Goal: Check status: Check status

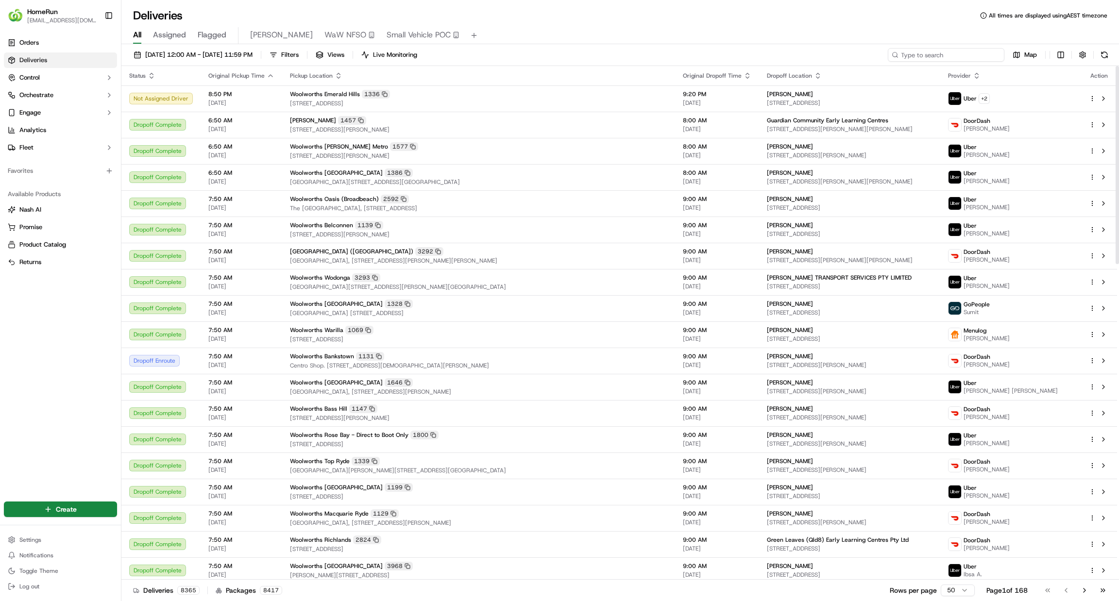
click at [970, 56] on input at bounding box center [946, 55] width 117 height 14
paste input "269703845"
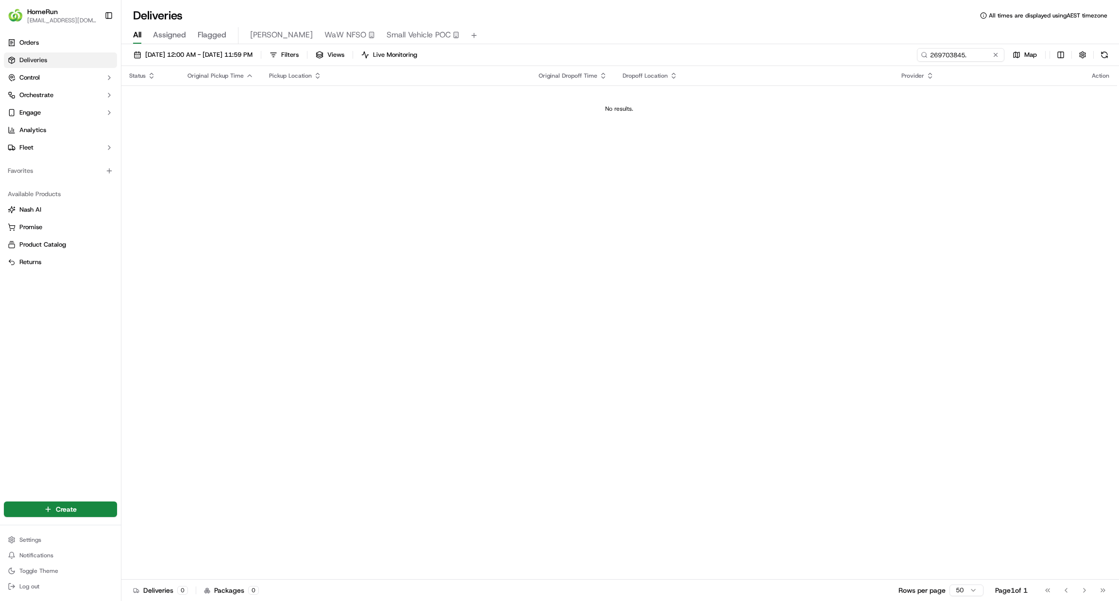
click at [898, 53] on div "[DATE] 12:00 AM - [DATE] 11:59 PM Filters Views Live Monitoring 269703845. Map" at bounding box center [620, 57] width 998 height 18
click at [986, 51] on input "269703845." at bounding box center [946, 55] width 117 height 14
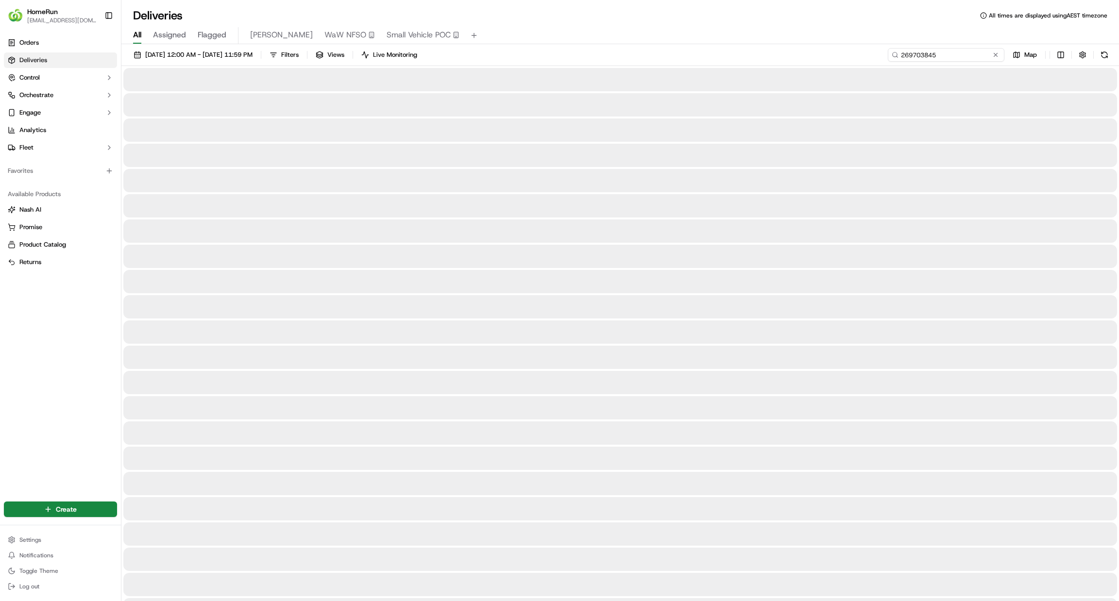
click at [899, 50] on input "269703845" at bounding box center [946, 55] width 117 height 14
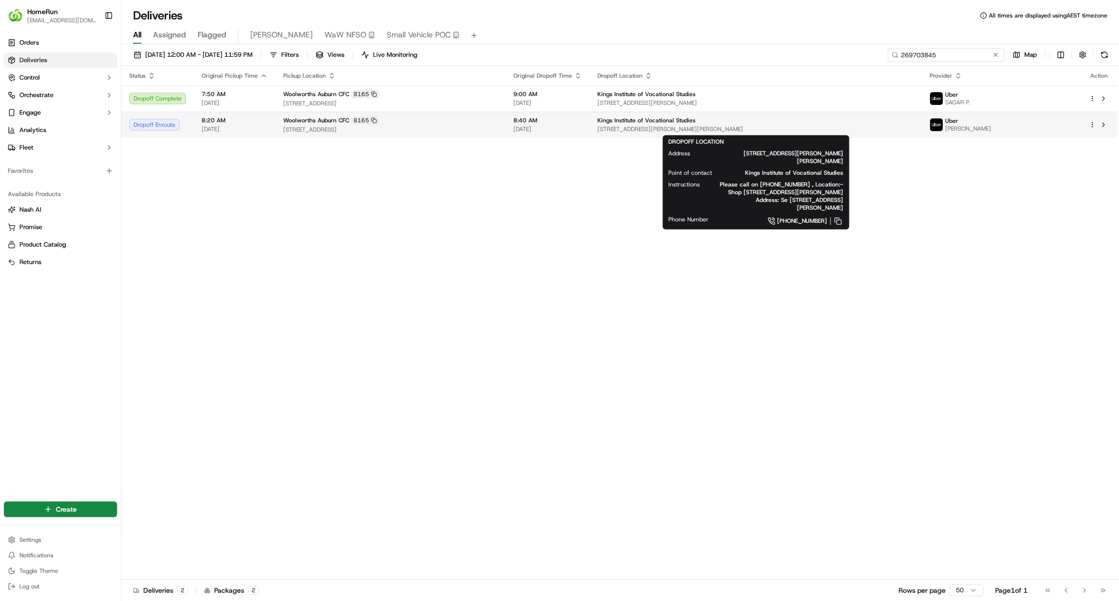
type input "269703845"
click at [606, 129] on span "[STREET_ADDRESS][PERSON_NAME][PERSON_NAME]" at bounding box center [755, 129] width 317 height 8
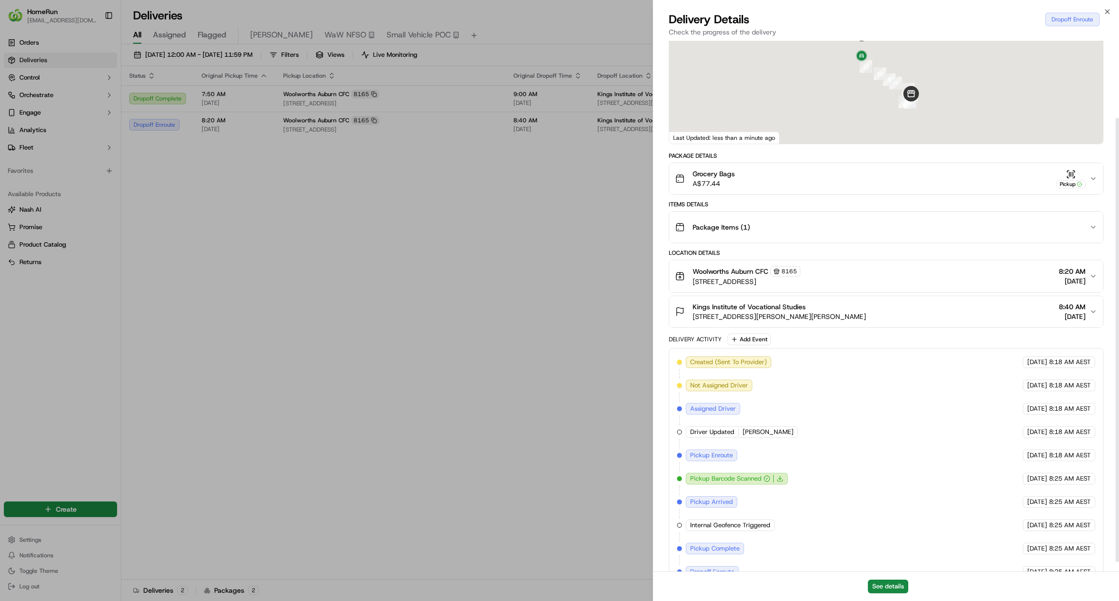
scroll to position [103, 0]
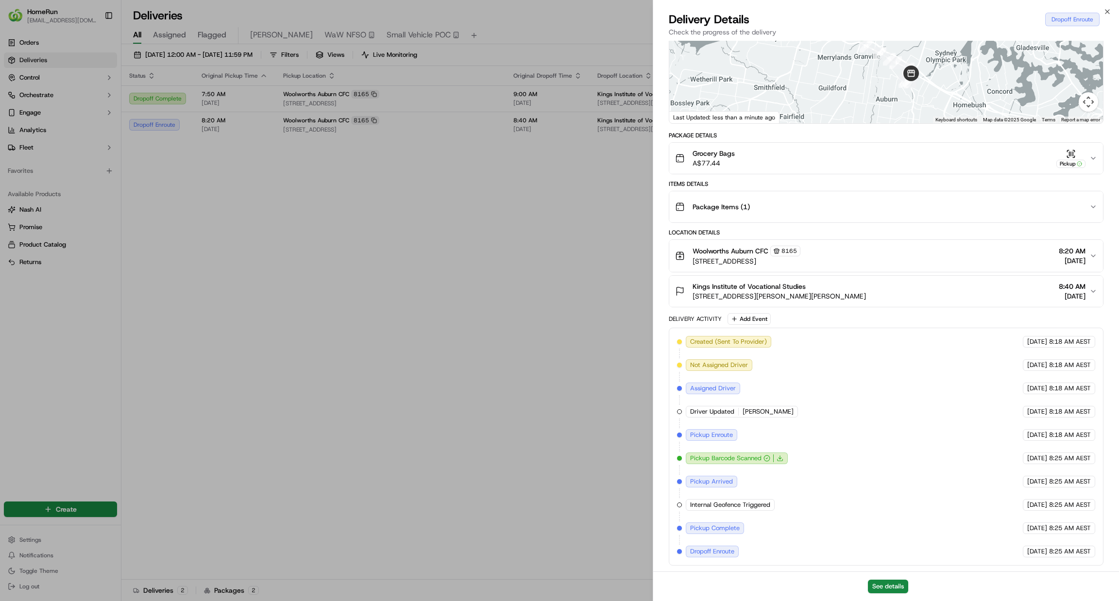
drag, startPoint x: 298, startPoint y: 231, endPoint x: 292, endPoint y: 229, distance: 5.9
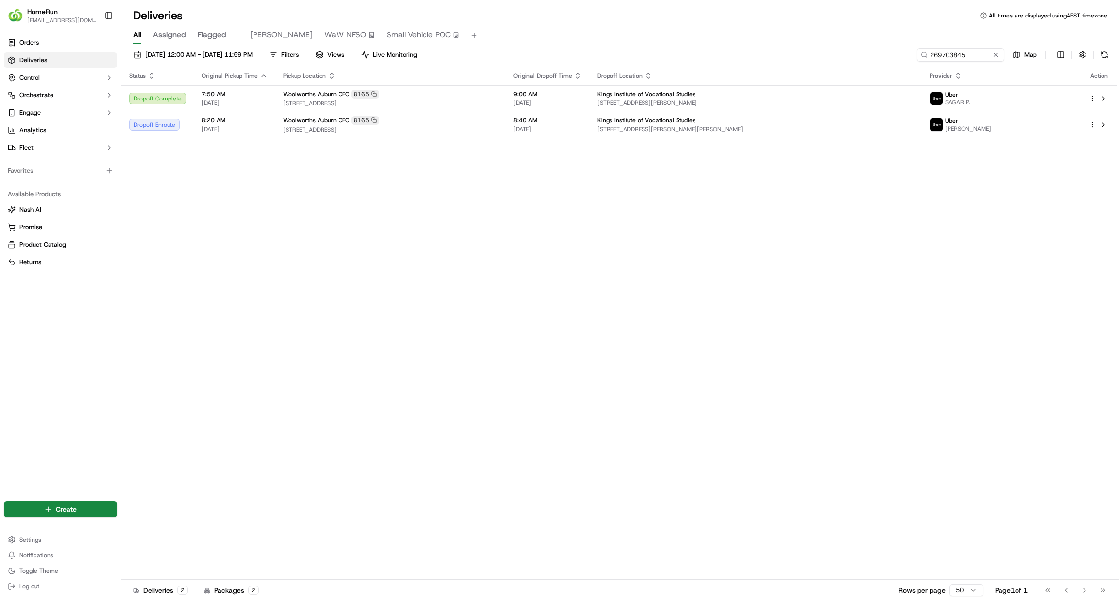
click at [464, 161] on div "Status Original Pickup Time Pickup Location Original Dropoff Time Dropoff Locat…" at bounding box center [619, 323] width 996 height 514
click at [478, 99] on div "Woolworths Auburn CFC [STREET_ADDRESS]" at bounding box center [390, 98] width 215 height 17
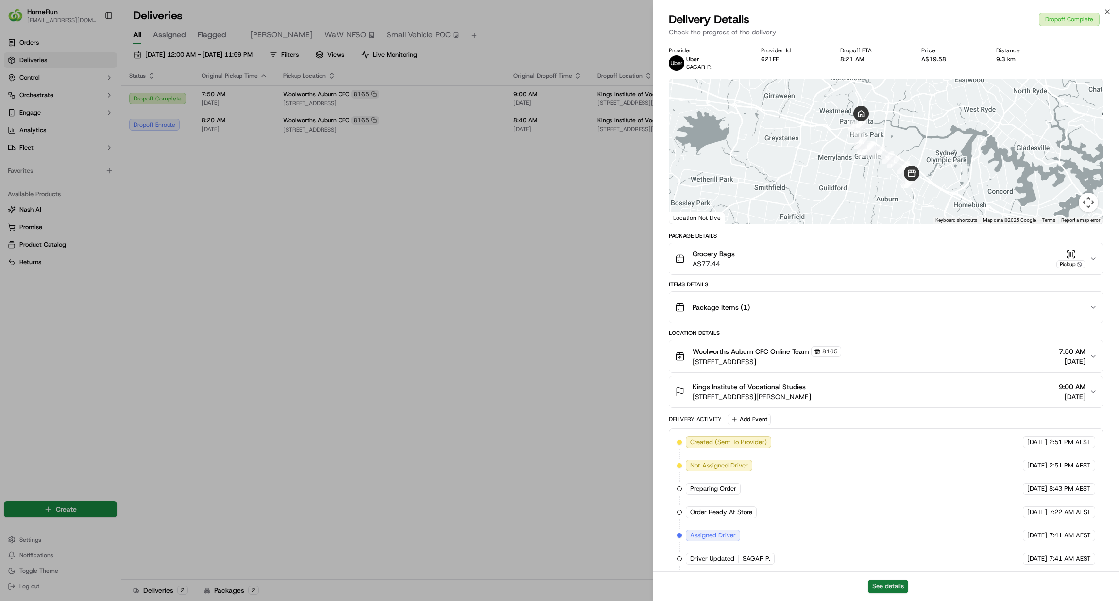
click at [902, 585] on button "See details" at bounding box center [888, 587] width 40 height 14
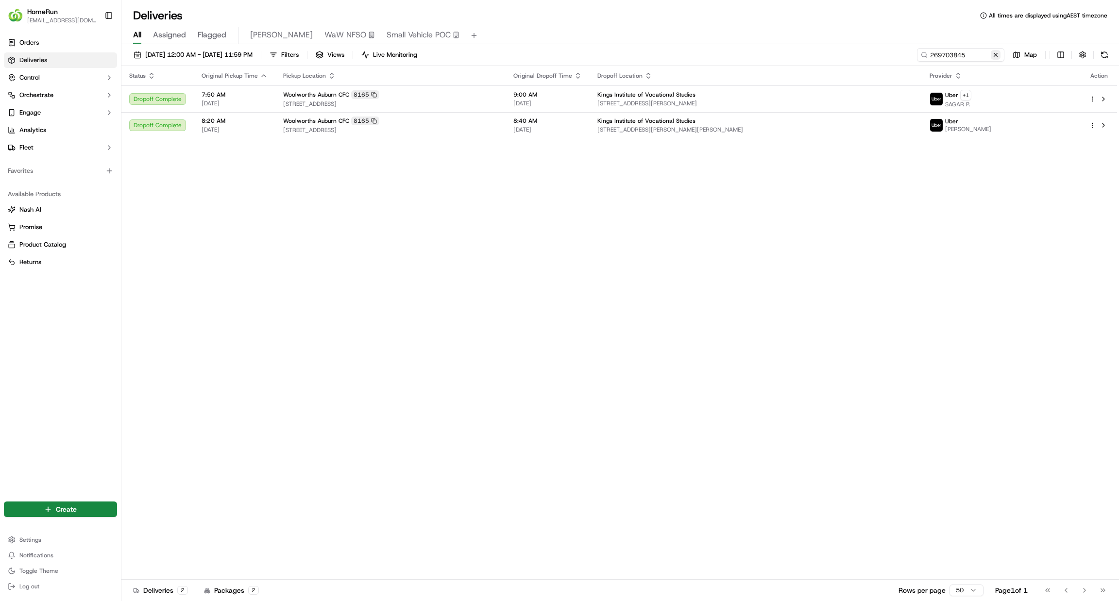
click at [992, 52] on button at bounding box center [996, 55] width 10 height 10
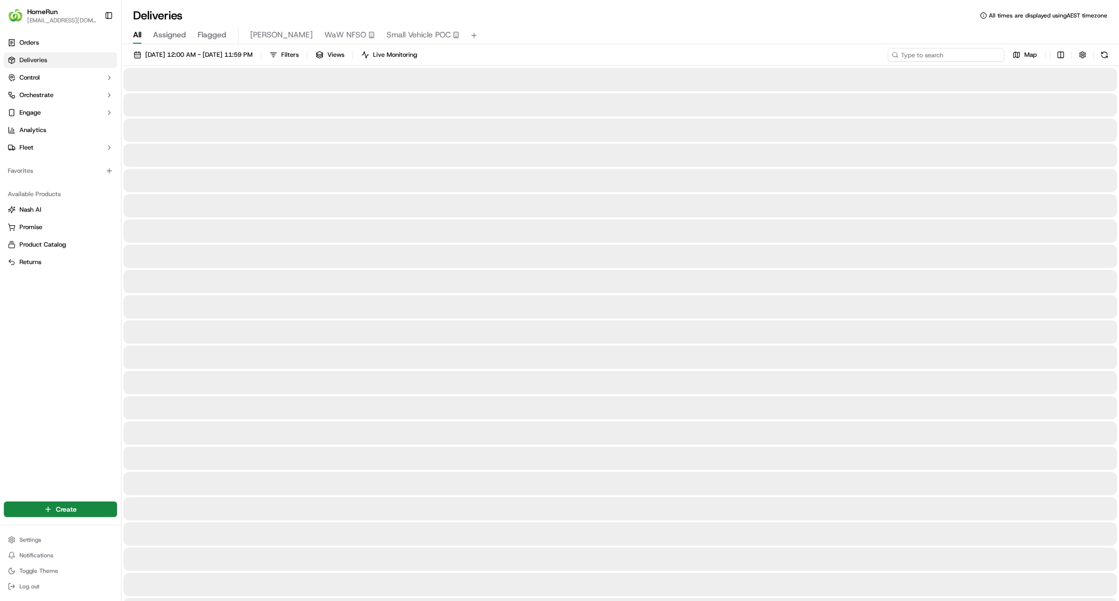
click at [985, 48] on input at bounding box center [946, 55] width 117 height 14
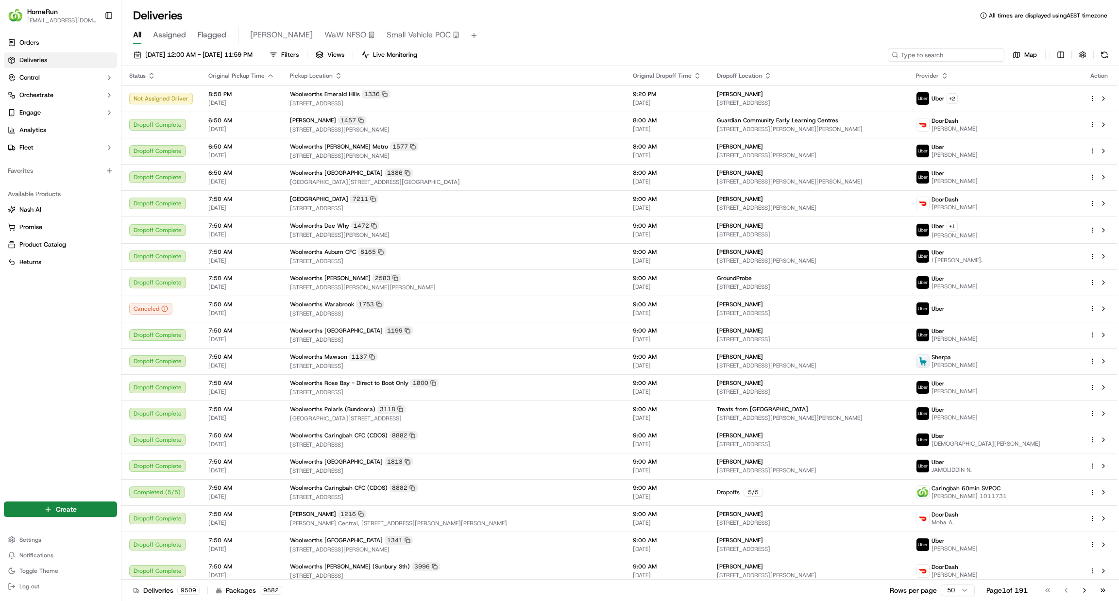
drag, startPoint x: 984, startPoint y: 47, endPoint x: 990, endPoint y: 52, distance: 7.6
click at [990, 52] on input at bounding box center [946, 55] width 117 height 14
paste input "269767839"
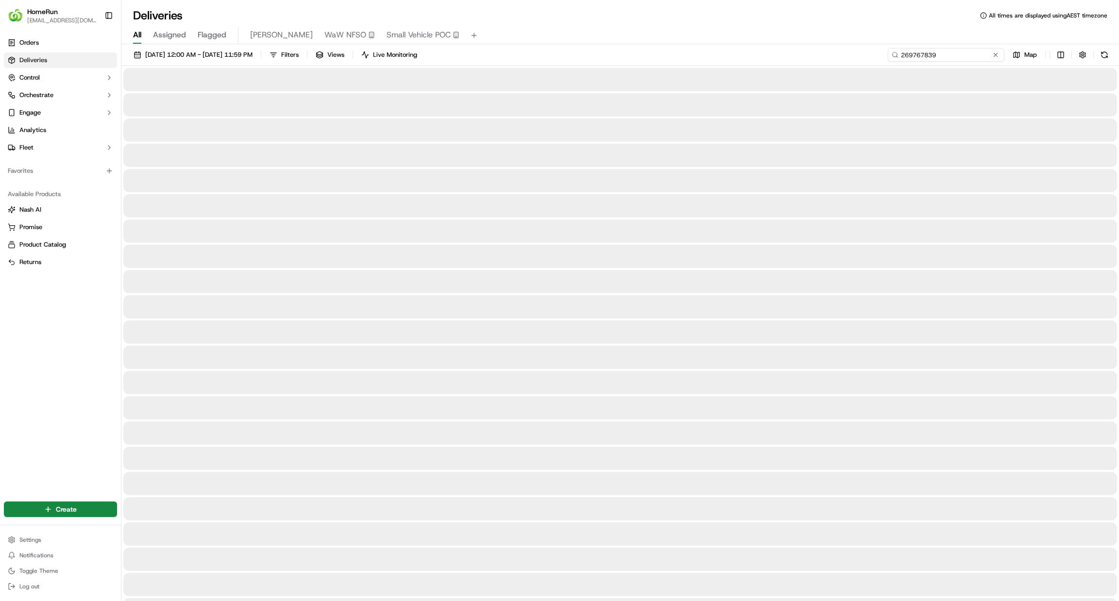
type input "269767839"
